Goal: Register for event/course

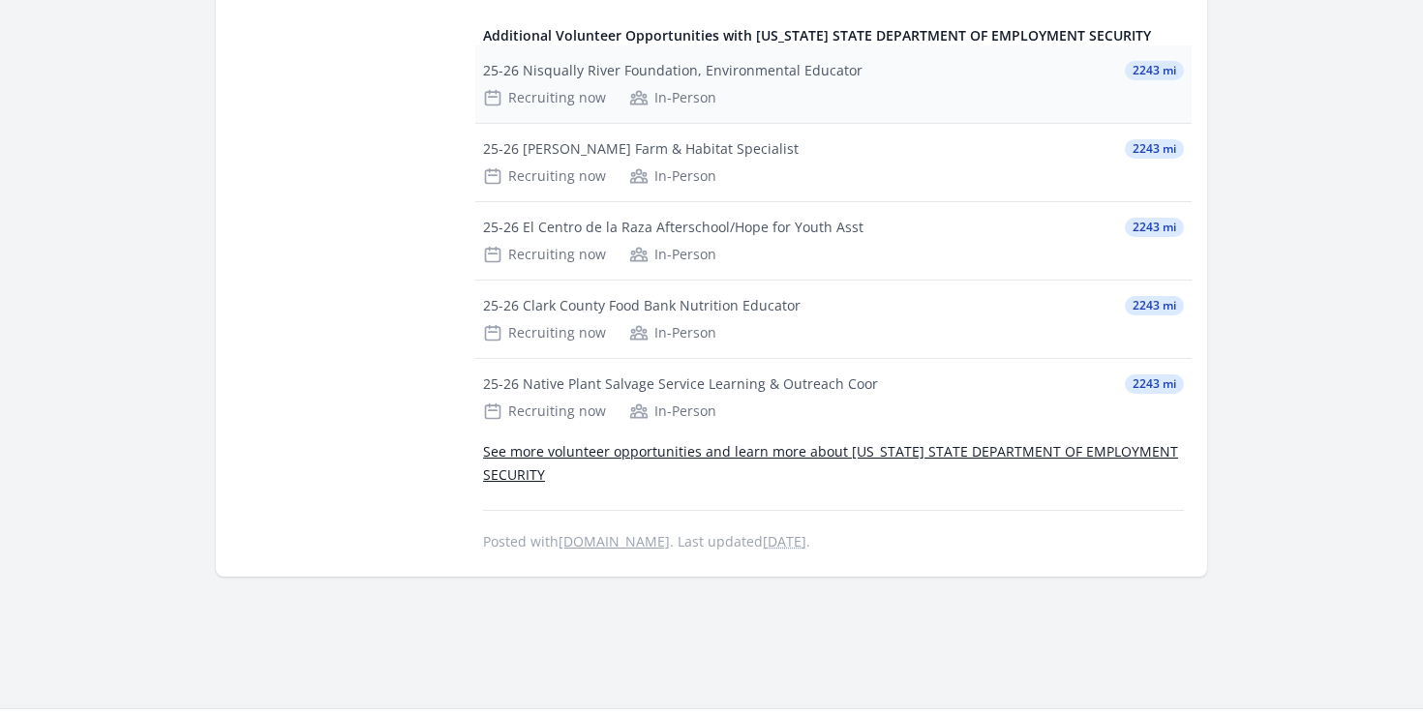
scroll to position [825, 0]
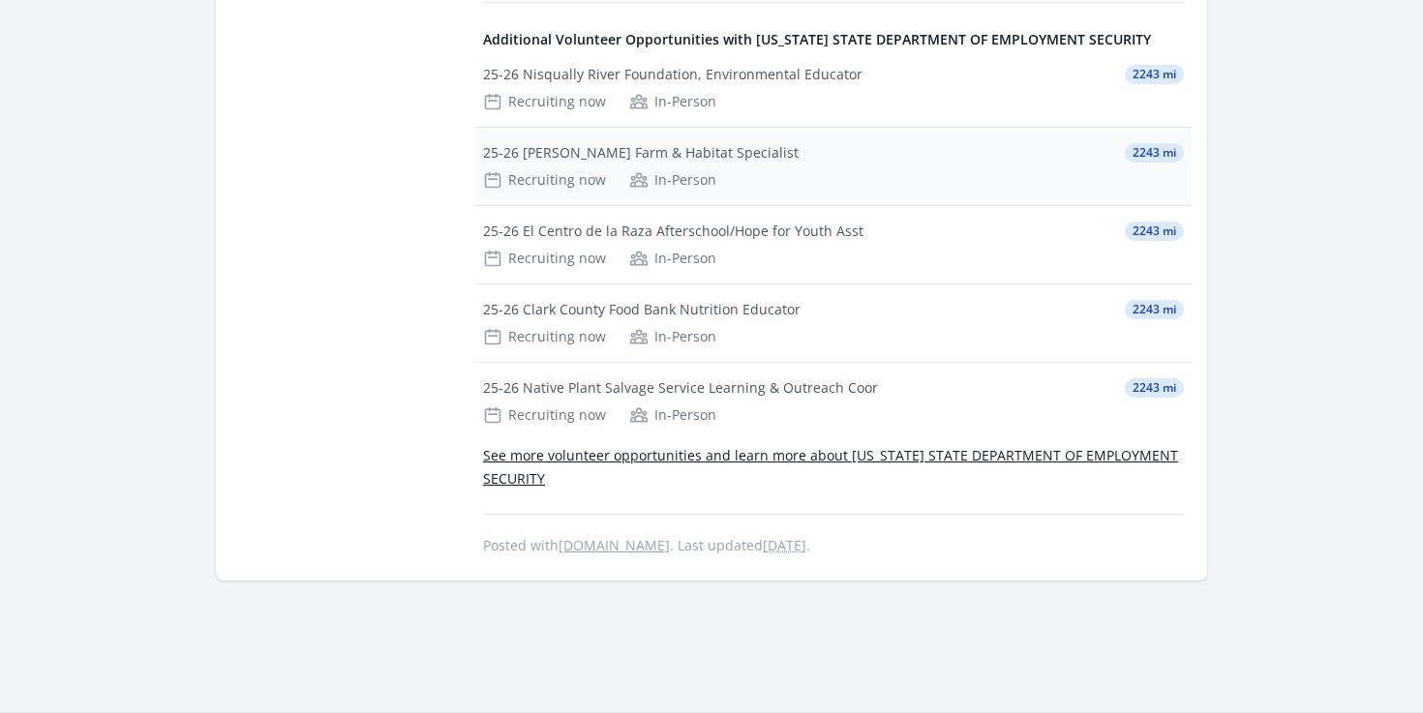
click at [685, 152] on div "25-26 [PERSON_NAME] Farm & Habitat Specialist" at bounding box center [640, 152] width 315 height 19
click at [704, 386] on div "25-26 Native Plant Salvage Service Learning & Outreach Coor" at bounding box center [680, 387] width 395 height 19
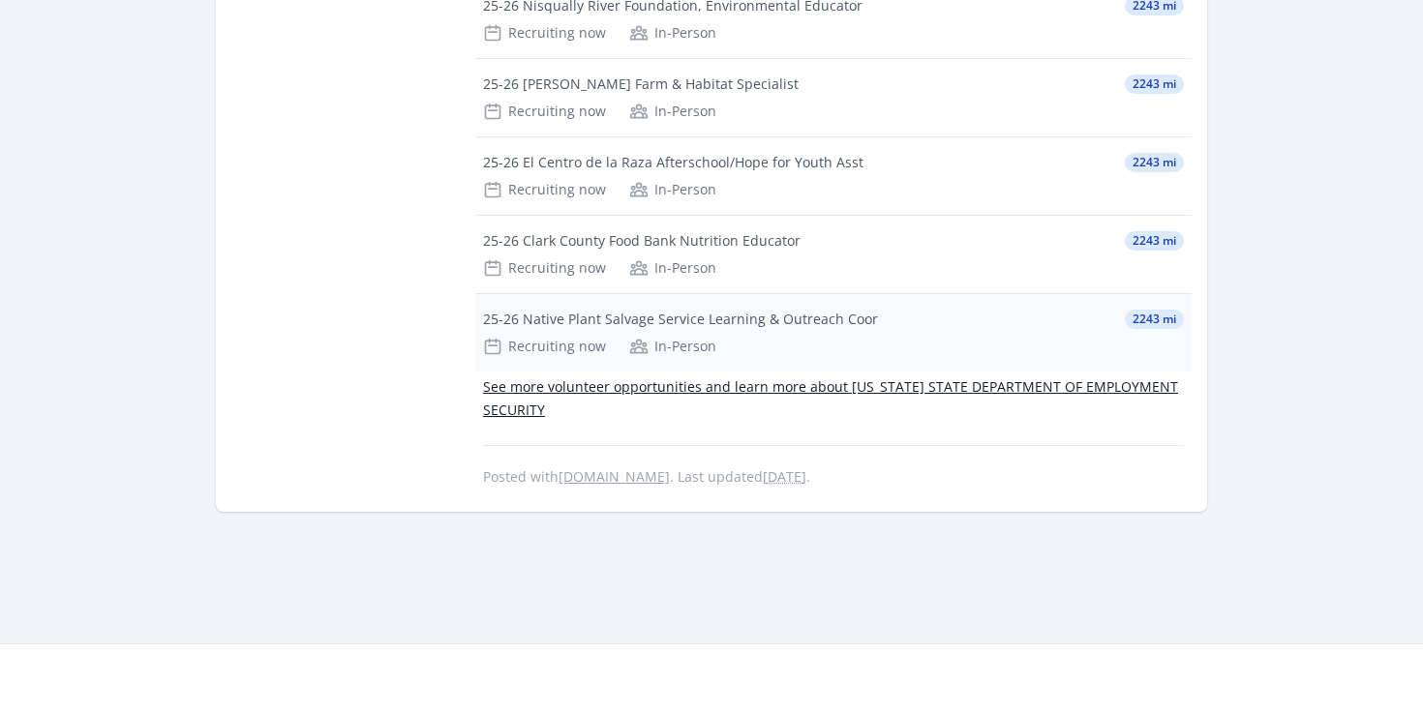
scroll to position [893, 0]
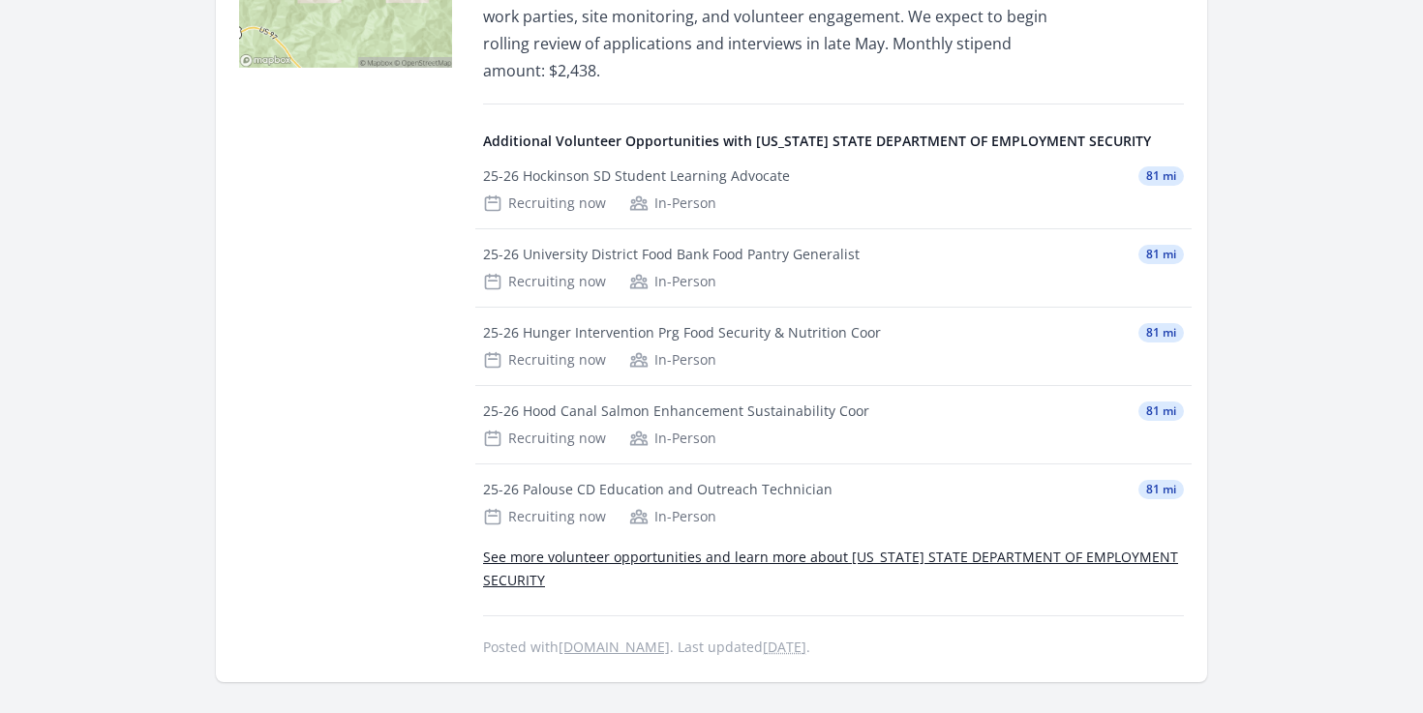
scroll to position [688, 0]
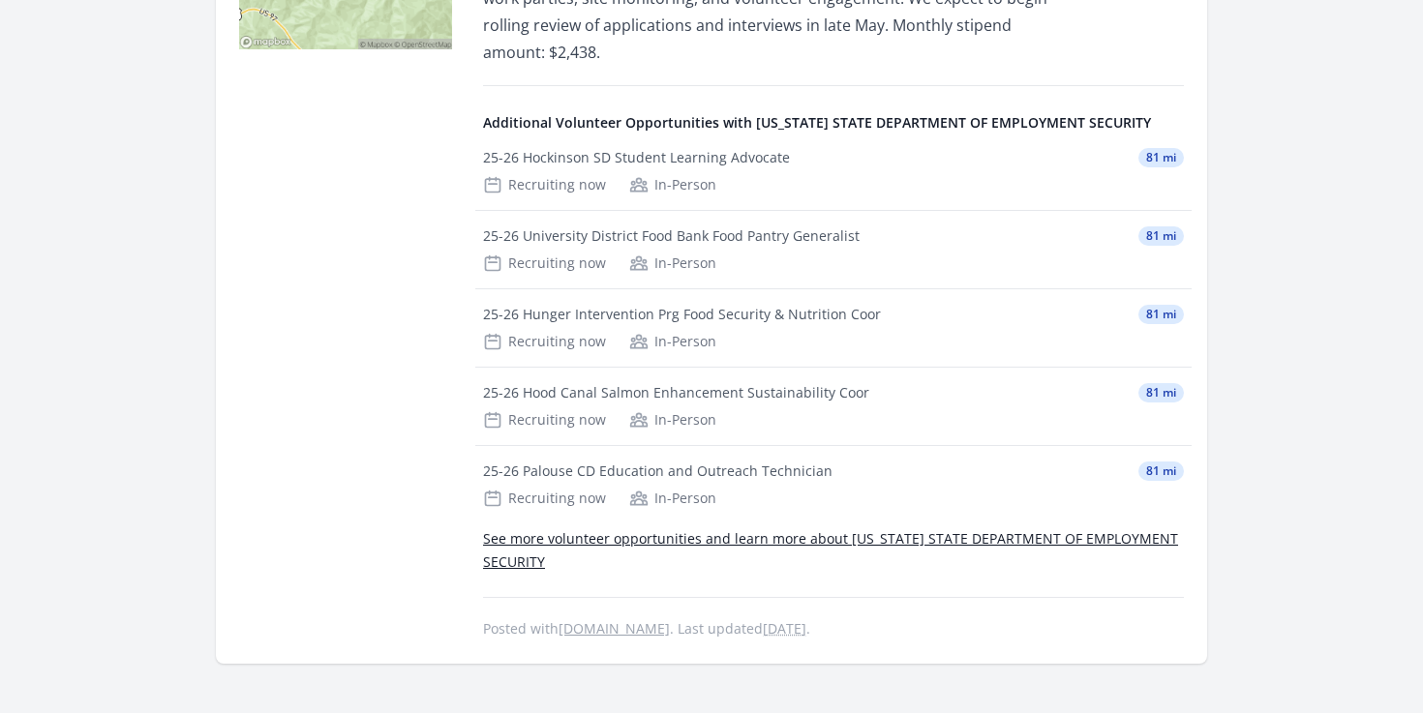
click at [755, 529] on link "See more volunteer opportunities and learn more about [US_STATE] STATE DEPARTME…" at bounding box center [830, 550] width 695 height 42
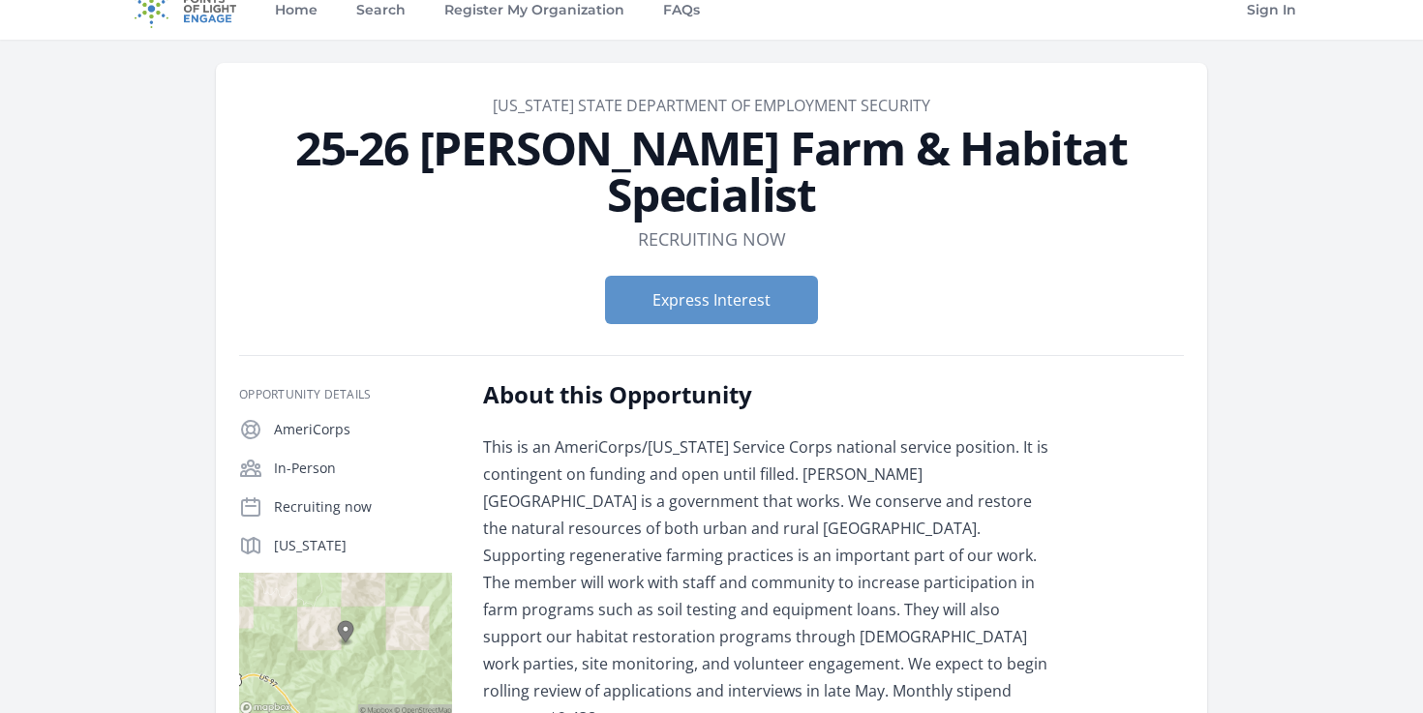
scroll to position [27, 0]
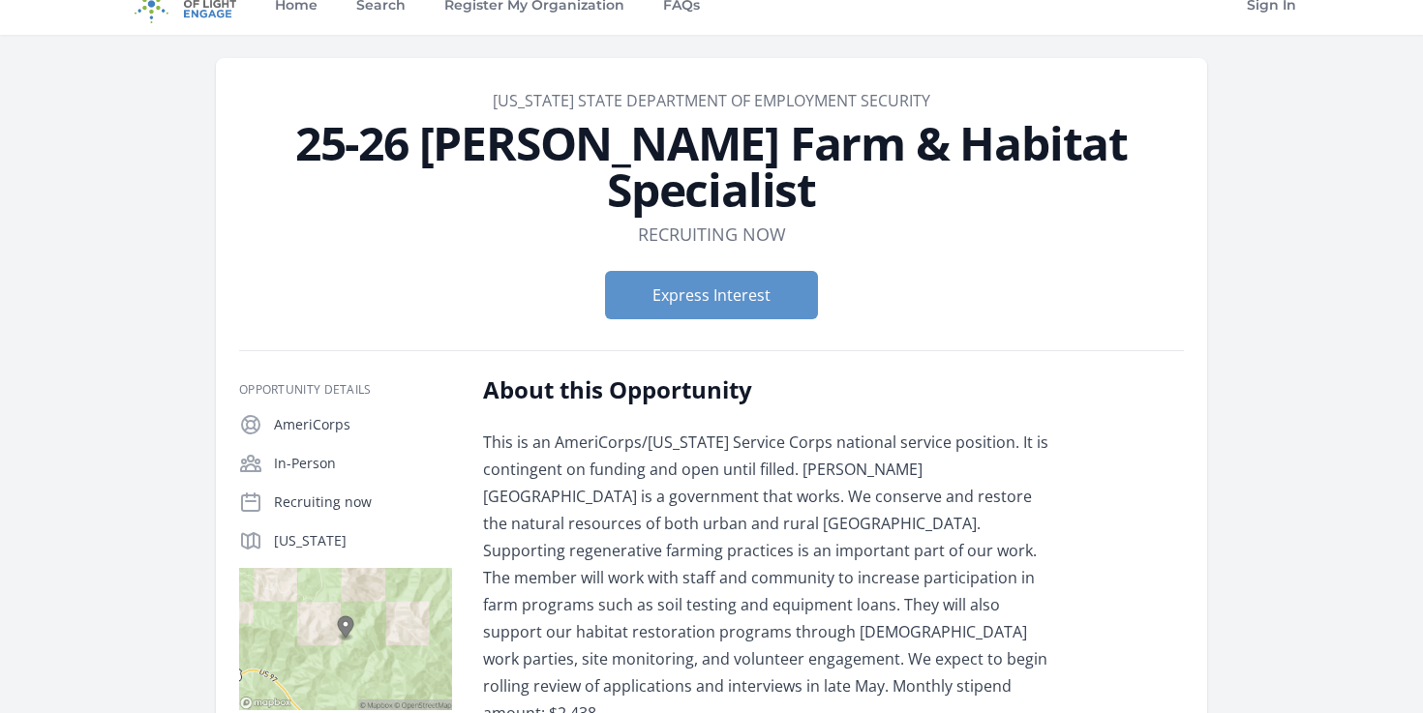
drag, startPoint x: 1161, startPoint y: 147, endPoint x: 262, endPoint y: 124, distance: 899.3
click at [262, 122] on h1 "25-26 Pierce CD Farm & Habitat Specialist" at bounding box center [711, 166] width 944 height 93
copy h1 "25-26 Pierce CD Farm & Habitat Specialist"
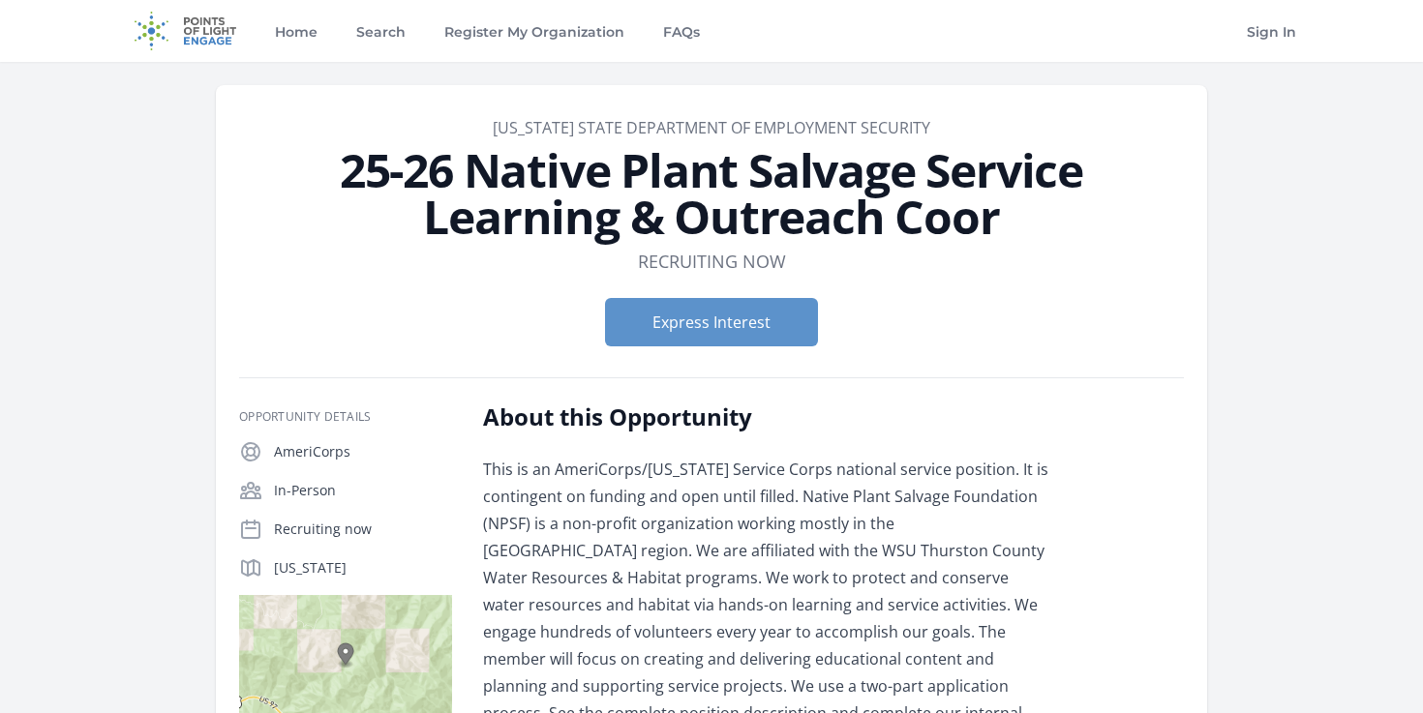
drag, startPoint x: 891, startPoint y: 211, endPoint x: 339, endPoint y: 187, distance: 553.1
click at [339, 187] on h1 "25-26 Native Plant Salvage Service Learning & Outreach Coor" at bounding box center [711, 193] width 944 height 93
copy h1 "25-26 Native Plant Salvage Service Learning & Outreach Coor"
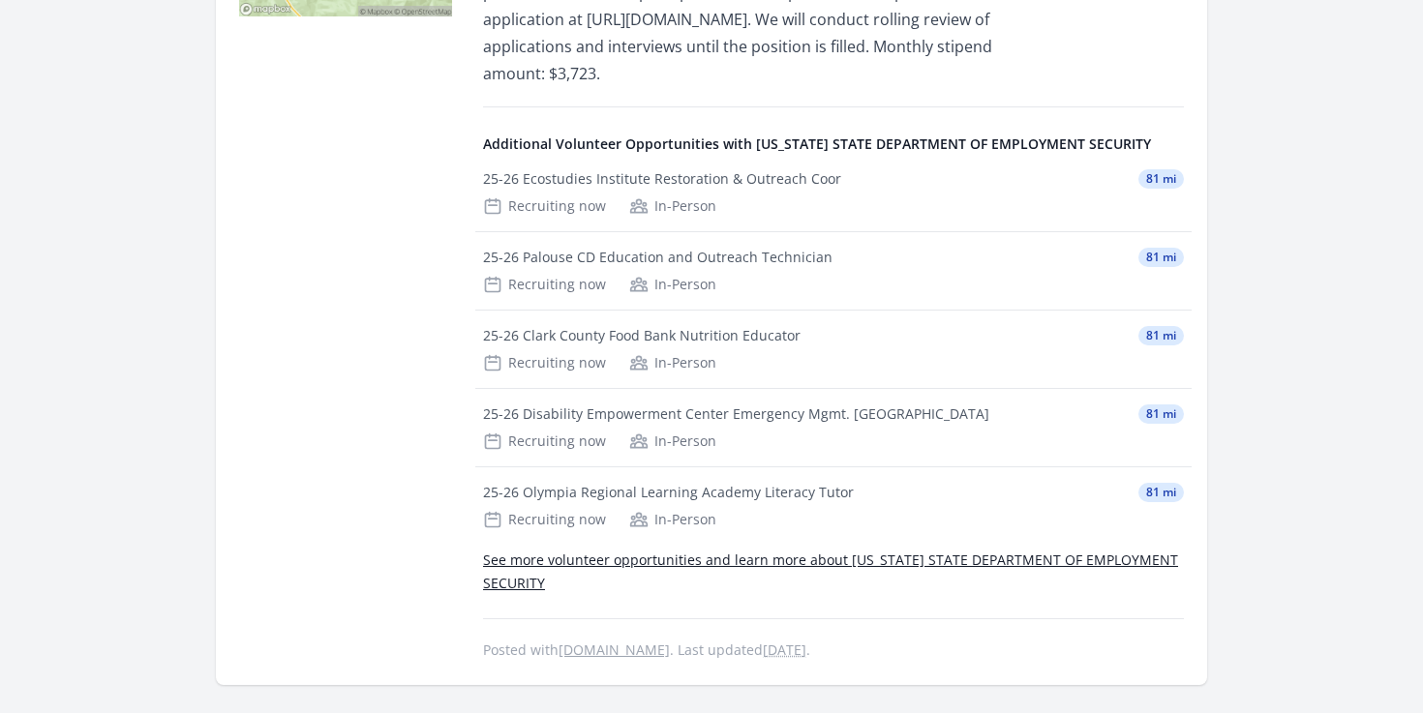
scroll to position [730, 0]
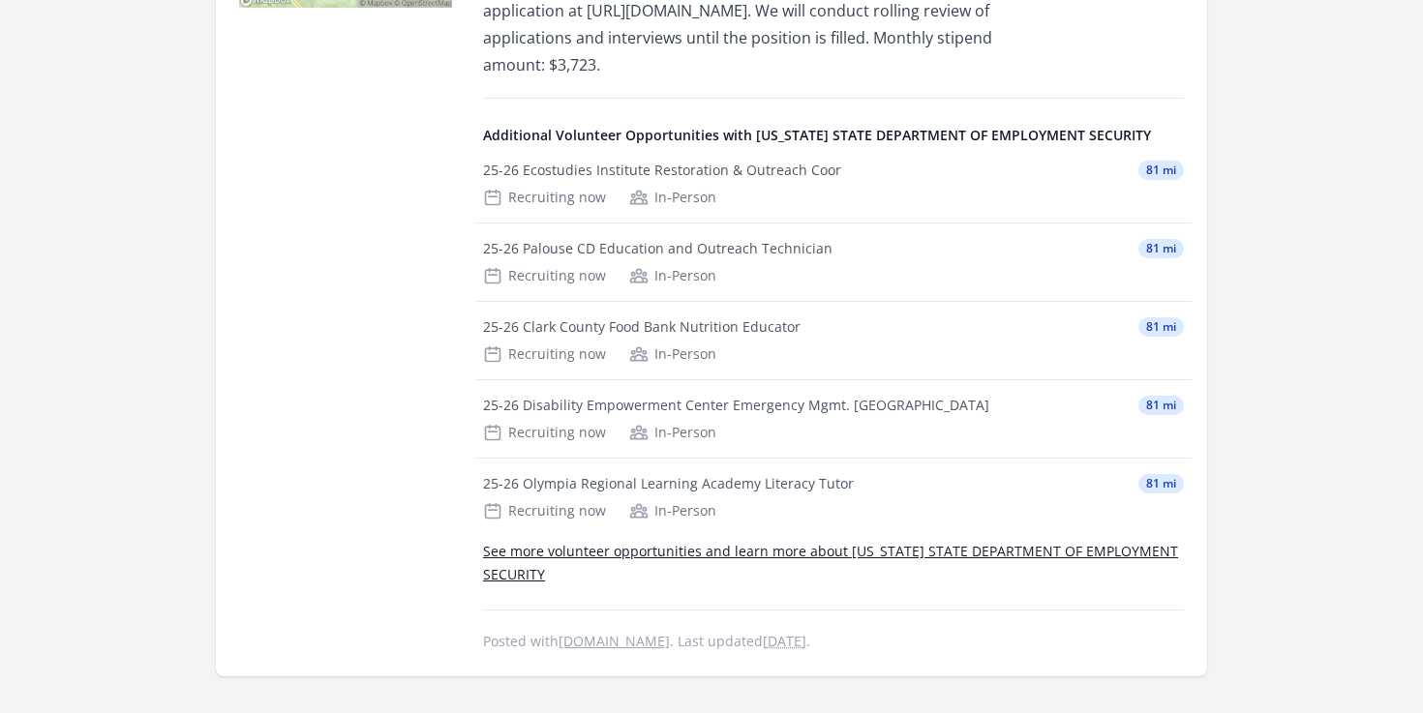
click at [628, 639] on link "[DOMAIN_NAME]" at bounding box center [613, 641] width 111 height 18
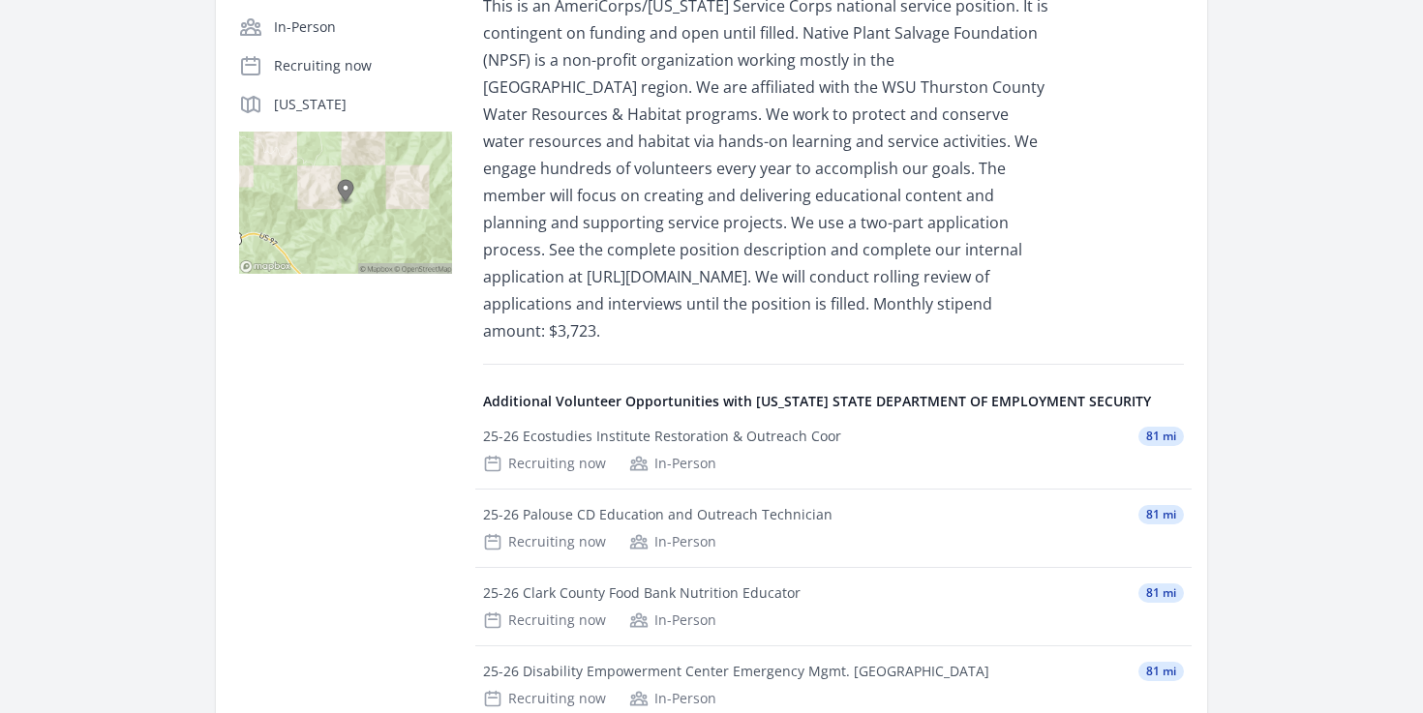
scroll to position [45, 0]
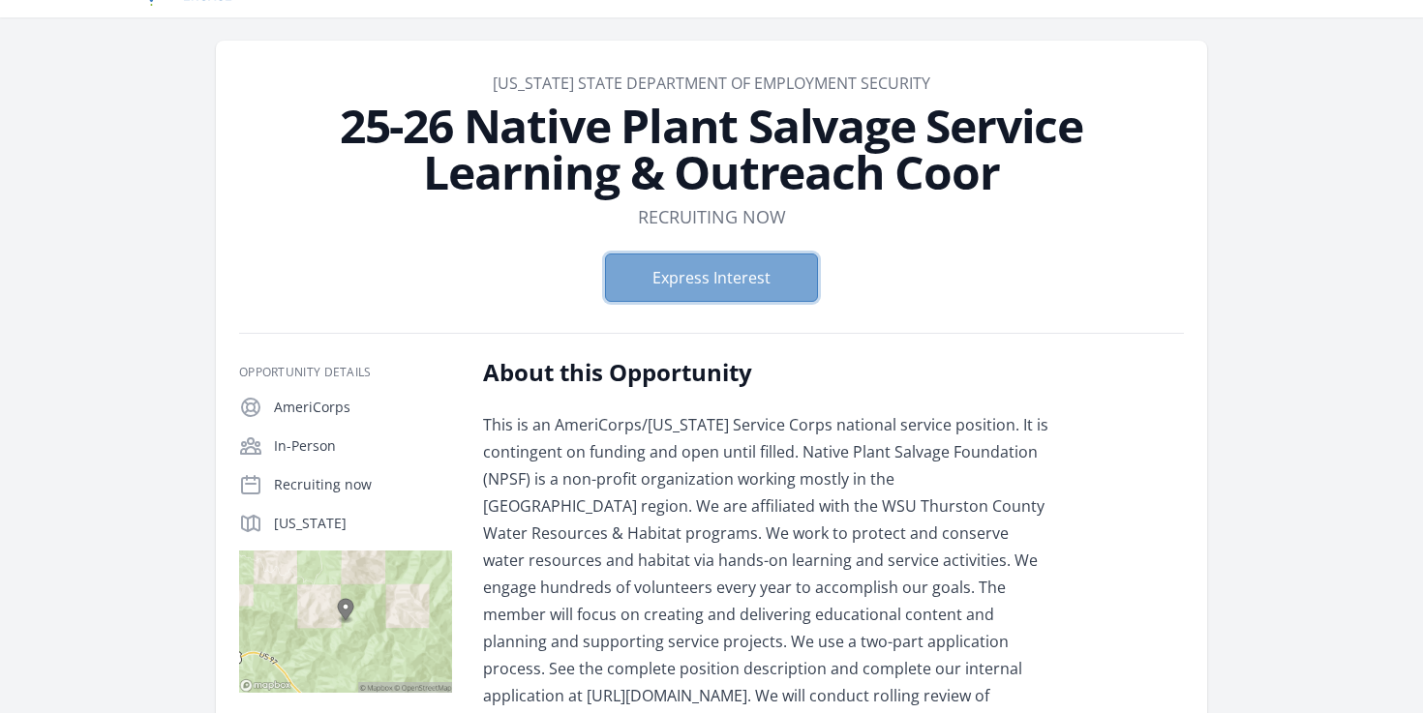
click at [722, 285] on button "Express Interest" at bounding box center [711, 278] width 213 height 48
copy h1 "25-26 Native Plant Salvage Service Learning & Outreach Coor"
